Goal: Task Accomplishment & Management: Complete application form

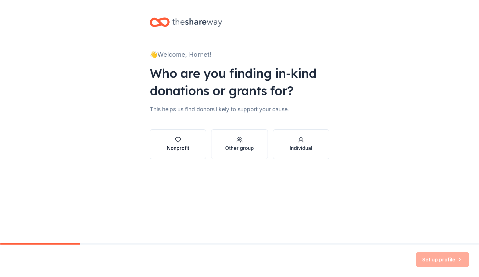
click at [173, 143] on div "button" at bounding box center [178, 140] width 22 height 6
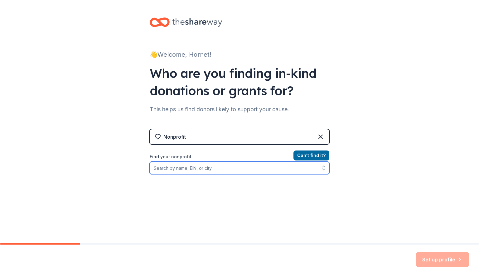
click at [182, 168] on input "Find your nonprofit" at bounding box center [240, 168] width 180 height 12
paste input "chrome-extension://efaidnbmnnnibpcajpcglclefindmkaj/https://corporate.target.co…"
type input "chrome-extension://efaidnbmnnnibpcajpcglclefindmkaj/https://corporate.target.co…"
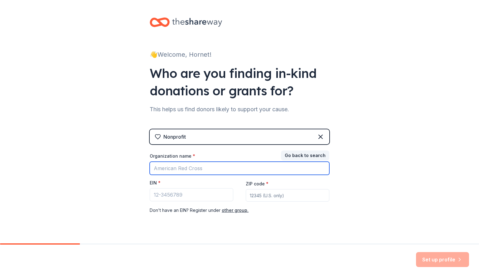
click at [192, 174] on input "Organization name *" at bounding box center [240, 168] width 180 height 13
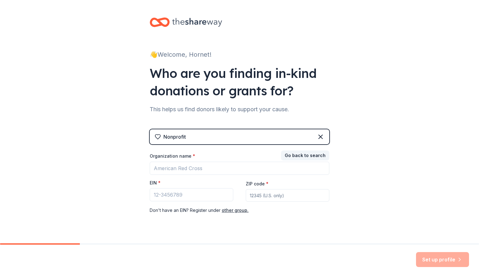
click at [133, 198] on div "👋 Welcome, Hornet! Who are you finding in-kind donations or grants for? This he…" at bounding box center [239, 128] width 479 height 257
click at [158, 196] on input "EIN *" at bounding box center [192, 194] width 84 height 13
paste input "54-1577452"
type input "54-1577452"
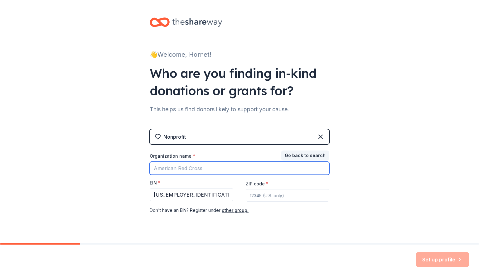
click at [167, 174] on input "Organization name *" at bounding box center [240, 168] width 180 height 13
click at [187, 170] on input "Organization name *" at bounding box center [240, 168] width 180 height 13
paste input "Hollin Meadows Science & Math Focus PTA"
type input "Hollin Meadows Science & Math Focus PTA"
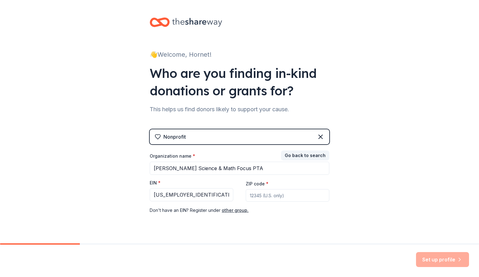
click at [258, 198] on input "ZIP code *" at bounding box center [288, 195] width 84 height 12
type input "22306"
click at [357, 203] on div "👋 Welcome, Hornet! Who are you finding in-kind donations or grants for? This he…" at bounding box center [239, 128] width 479 height 257
click at [443, 258] on button "Set up profile" at bounding box center [442, 259] width 53 height 15
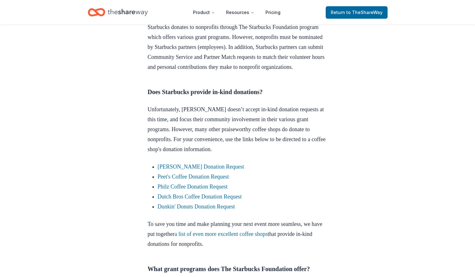
scroll to position [278, 0]
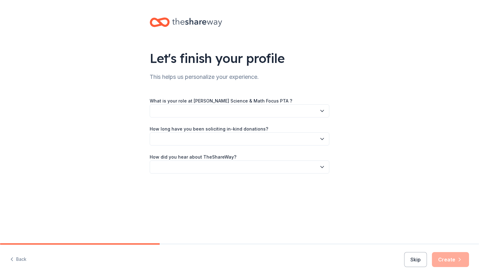
click at [239, 110] on button "button" at bounding box center [240, 111] width 180 height 13
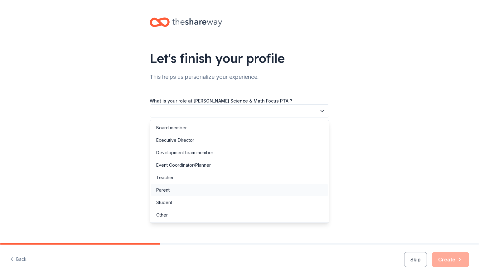
click at [188, 195] on div "Parent" at bounding box center [239, 190] width 177 height 12
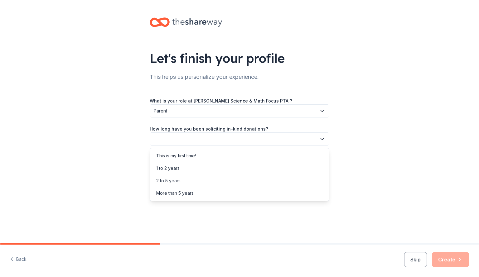
click at [185, 138] on button "button" at bounding box center [240, 139] width 180 height 13
click at [183, 161] on div "This is my first time!" at bounding box center [239, 156] width 177 height 12
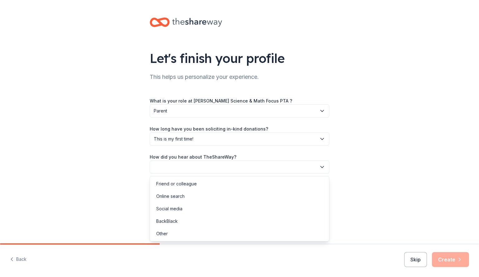
click at [183, 165] on button "button" at bounding box center [240, 167] width 180 height 13
click at [165, 198] on div "Online search" at bounding box center [170, 196] width 28 height 7
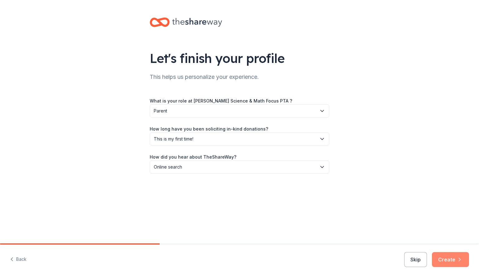
click at [449, 259] on button "Create" at bounding box center [450, 259] width 37 height 15
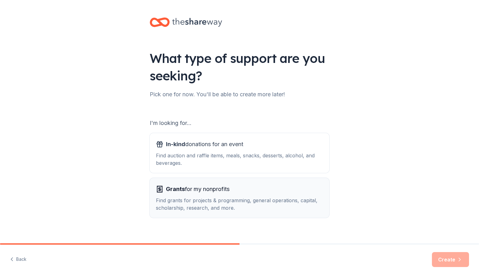
click at [294, 212] on button "Grants for my nonprofits Find grants for projects & programming, general operat…" at bounding box center [240, 198] width 180 height 40
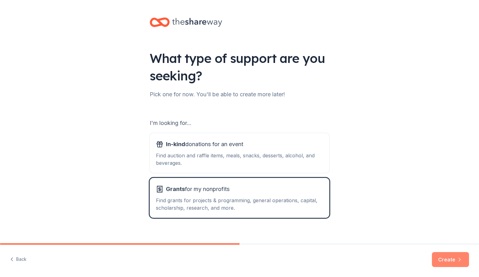
click at [444, 263] on button "Create" at bounding box center [450, 259] width 37 height 15
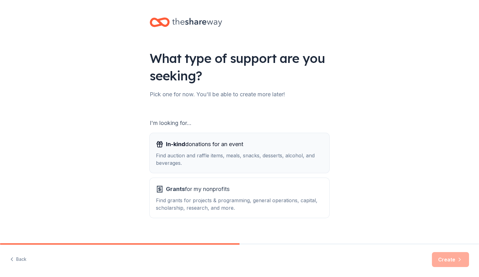
click at [232, 143] on span "In-kind donations for an event" at bounding box center [204, 144] width 77 height 10
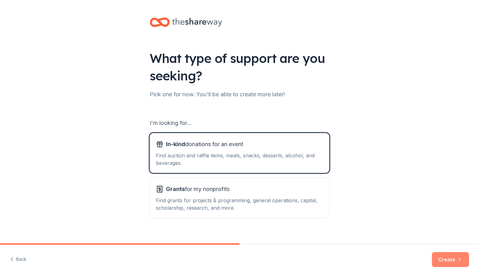
click at [444, 259] on button "Create" at bounding box center [450, 259] width 37 height 15
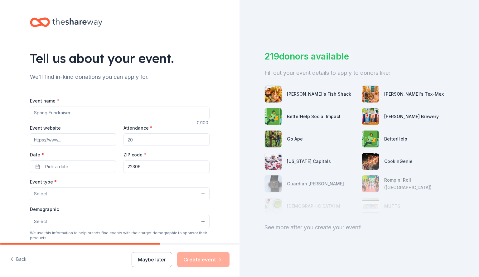
click at [110, 112] on input "Event name *" at bounding box center [120, 113] width 180 height 12
type input "Hornet Hustle"
click at [153, 142] on input "Attendance *" at bounding box center [167, 140] width 86 height 12
type input "300"
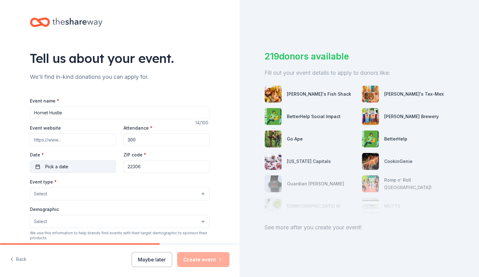
click at [70, 164] on button "Pick a date" at bounding box center [73, 167] width 86 height 12
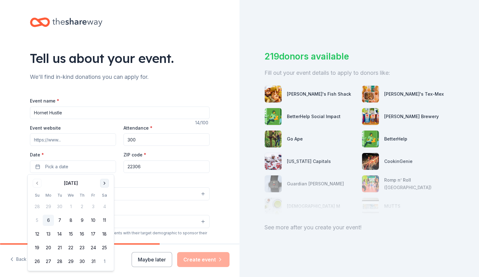
click at [105, 185] on button "Go to next month" at bounding box center [104, 183] width 9 height 9
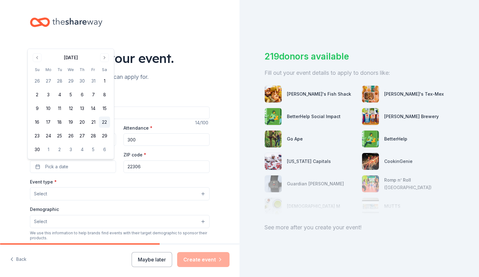
click at [102, 120] on button "22" at bounding box center [104, 122] width 11 height 11
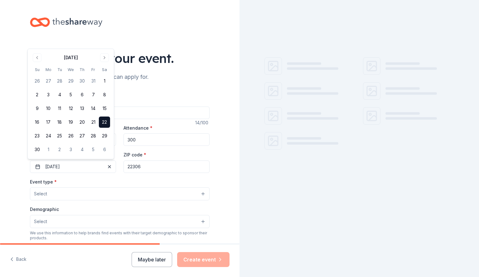
click at [144, 169] on input "22306" at bounding box center [167, 167] width 86 height 12
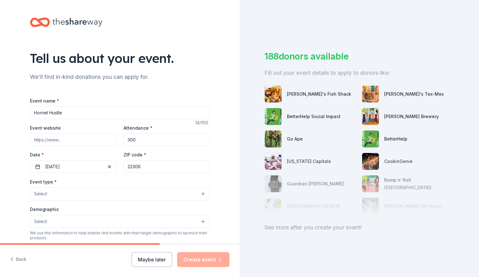
click at [94, 197] on button "Select" at bounding box center [120, 194] width 180 height 13
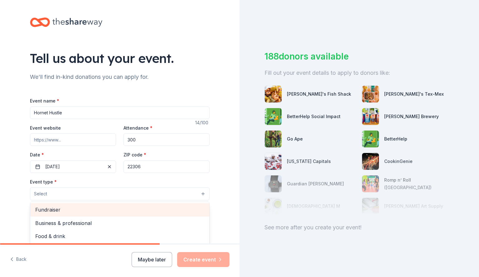
click at [89, 211] on span "Fundraiser" at bounding box center [119, 210] width 169 height 8
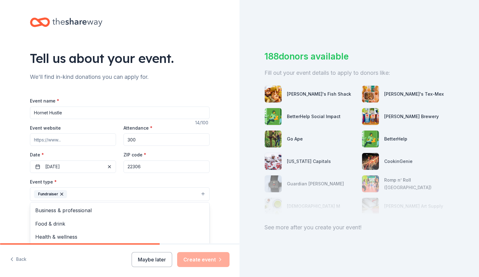
click at [217, 184] on div "Tell us about your event. We'll find in-kind donations you can apply for. Event…" at bounding box center [120, 208] width 200 height 416
click at [176, 222] on button "Select" at bounding box center [120, 222] width 180 height 13
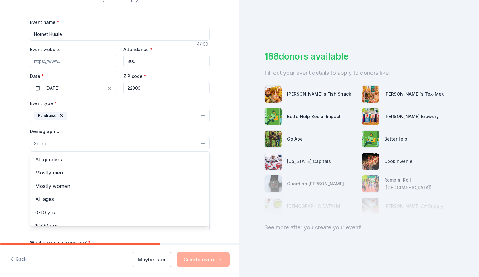
scroll to position [79, 0]
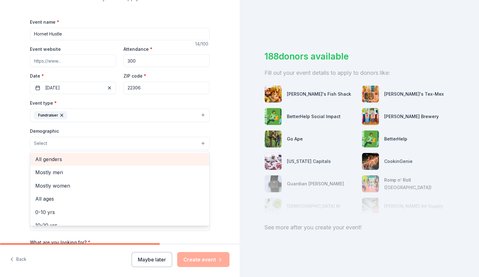
click at [133, 161] on span "All genders" at bounding box center [119, 159] width 169 height 8
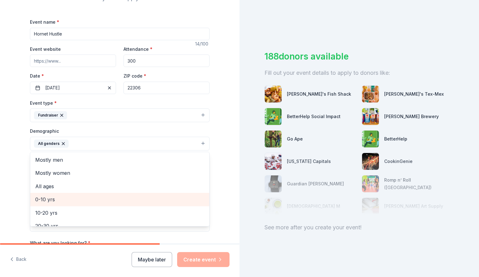
click at [125, 196] on span "0-10 yrs" at bounding box center [119, 200] width 169 height 8
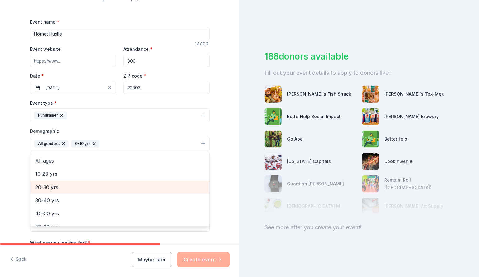
scroll to position [26, 0]
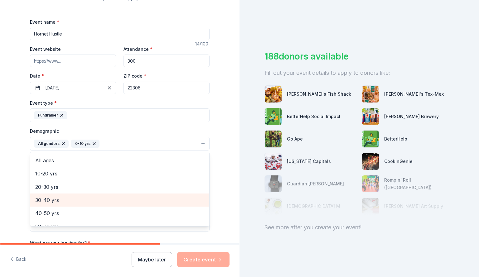
click at [125, 196] on div "30-40 yrs" at bounding box center [119, 200] width 179 height 13
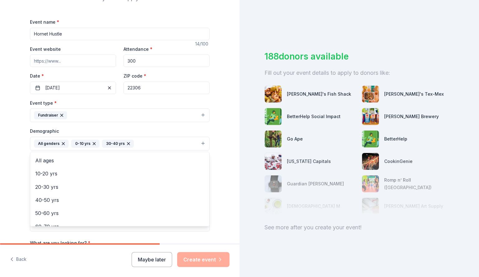
click at [223, 188] on div "Tell us about your event. We'll find in-kind donations you can apply for. Event…" at bounding box center [120, 129] width 240 height 417
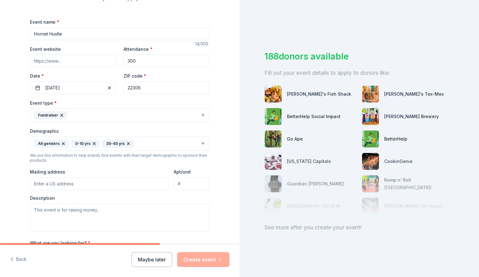
scroll to position [109, 0]
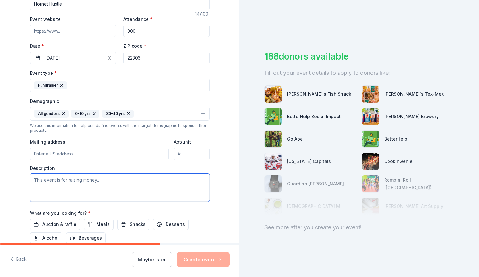
click at [133, 185] on textarea at bounding box center [120, 188] width 180 height 28
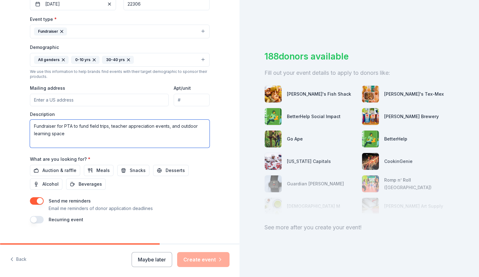
scroll to position [173, 0]
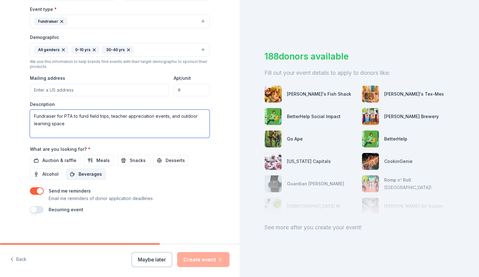
type textarea "Fundraiser for PTA to fund field trips, teacher appreciation events, and outdoo…"
click at [86, 178] on span "Beverages" at bounding box center [90, 174] width 23 height 7
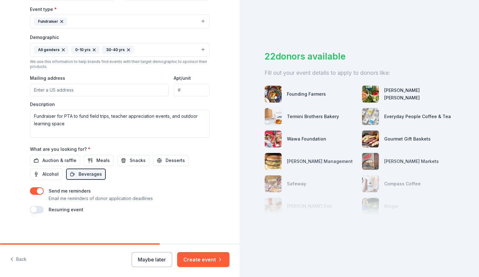
click at [299, 207] on div at bounding box center [360, 184] width 190 height 62
click at [67, 159] on span "Auction & raffle" at bounding box center [59, 160] width 34 height 7
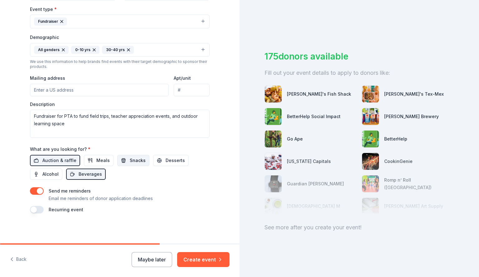
click at [130, 160] on span "Snacks" at bounding box center [138, 160] width 16 height 7
click at [205, 262] on button "Create event" at bounding box center [203, 259] width 52 height 15
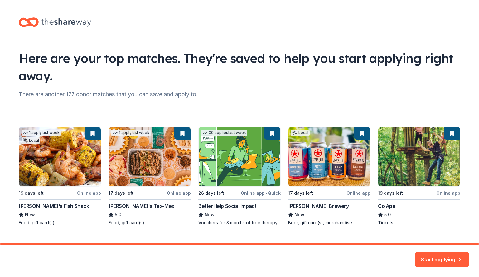
click at [345, 165] on div "1 apply last week Local 19 days left Online app Ford's Fish Shack New Food, gif…" at bounding box center [240, 176] width 442 height 99
drag, startPoint x: 320, startPoint y: 158, endPoint x: 442, endPoint y: 262, distance: 160.3
click at [442, 262] on button "Start applying" at bounding box center [442, 256] width 54 height 15
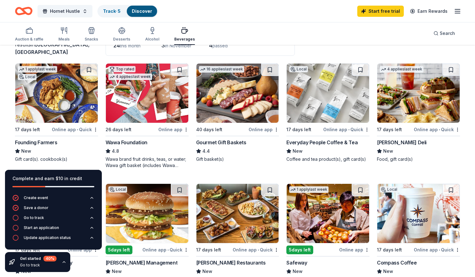
scroll to position [83, 0]
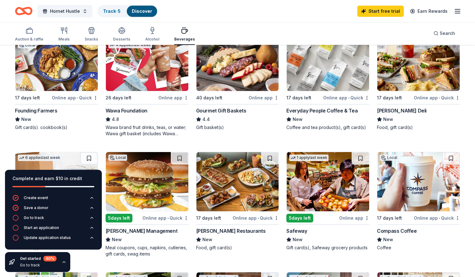
click at [315, 176] on img at bounding box center [327, 181] width 82 height 59
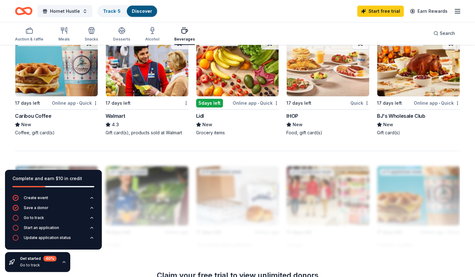
scroll to position [439, 0]
click at [163, 71] on img at bounding box center [147, 66] width 82 height 59
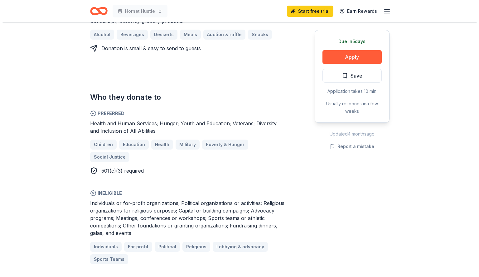
scroll to position [305, 0]
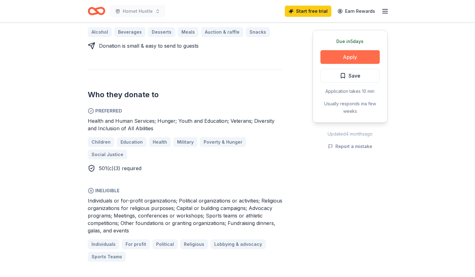
click at [347, 54] on button "Apply" at bounding box center [349, 57] width 59 height 14
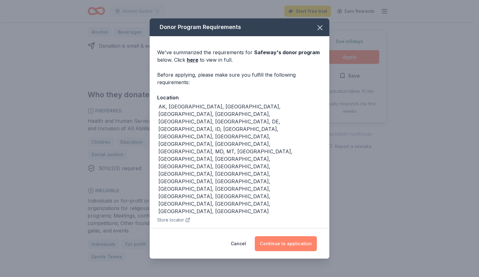
click at [280, 245] on button "Continue to application" at bounding box center [286, 244] width 62 height 15
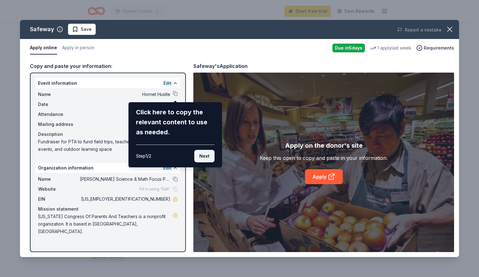
click at [203, 157] on button "Next" at bounding box center [204, 156] width 20 height 12
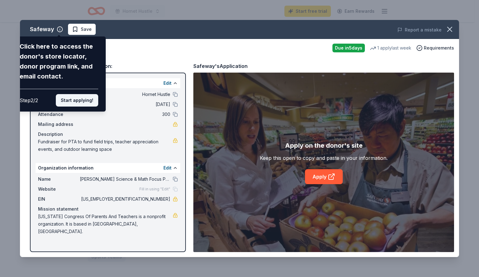
click at [80, 99] on button "Start applying!" at bounding box center [77, 100] width 42 height 12
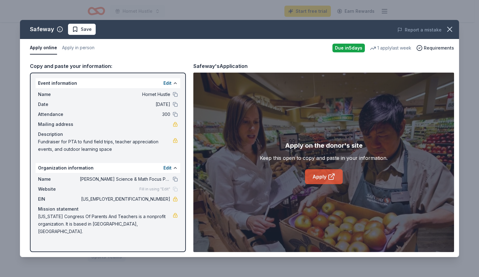
click at [317, 174] on link "Apply" at bounding box center [324, 176] width 38 height 15
